Goal: Task Accomplishment & Management: Manage account settings

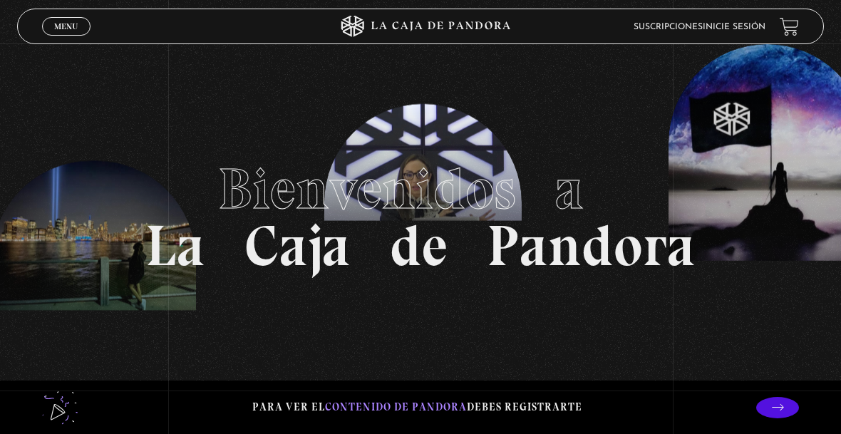
click at [744, 23] on link "Inicie sesión" at bounding box center [734, 27] width 63 height 9
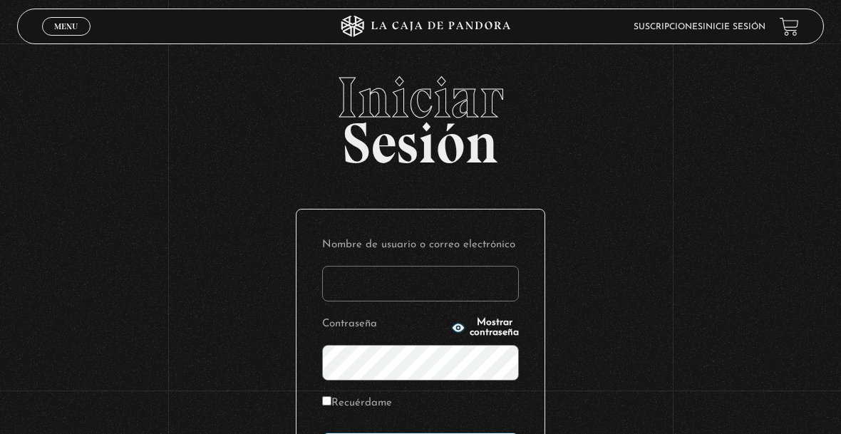
type input "ale_arce7@hotmail.com"
click at [433, 429] on form "Nombre de usuario o correo electrónico ale_arce7@hotmail.com Contraseña Mostrar…" at bounding box center [420, 351] width 197 height 233
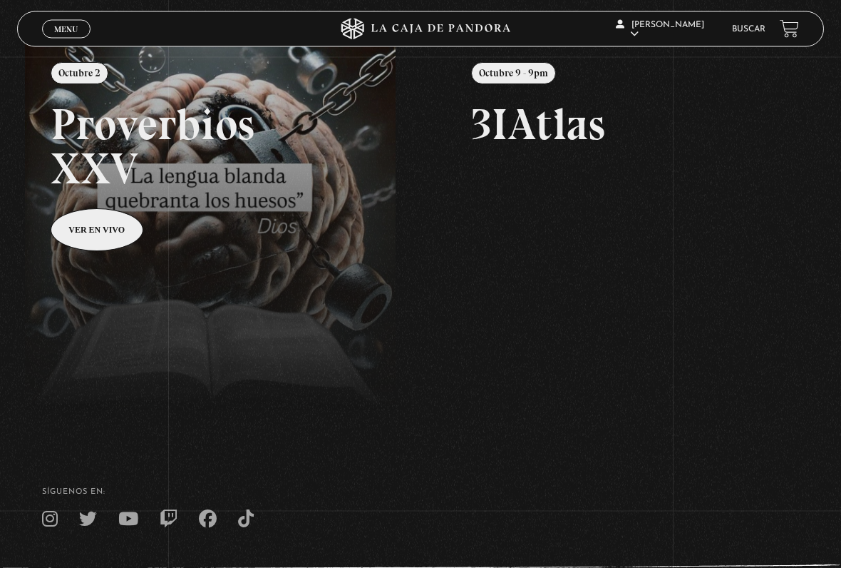
scroll to position [180, 0]
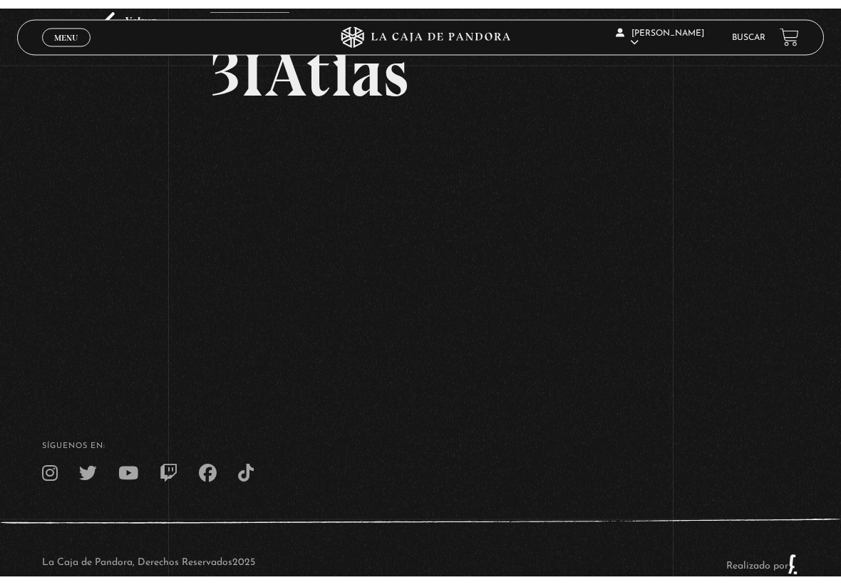
scroll to position [93, 0]
